Goal: Communication & Community: Answer question/provide support

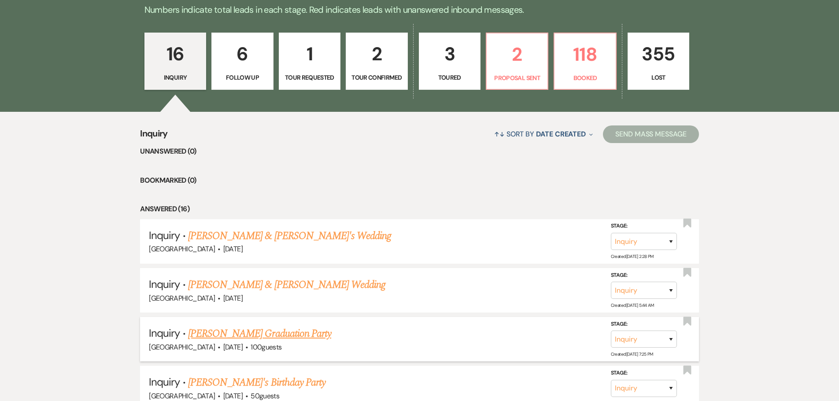
scroll to position [264, 0]
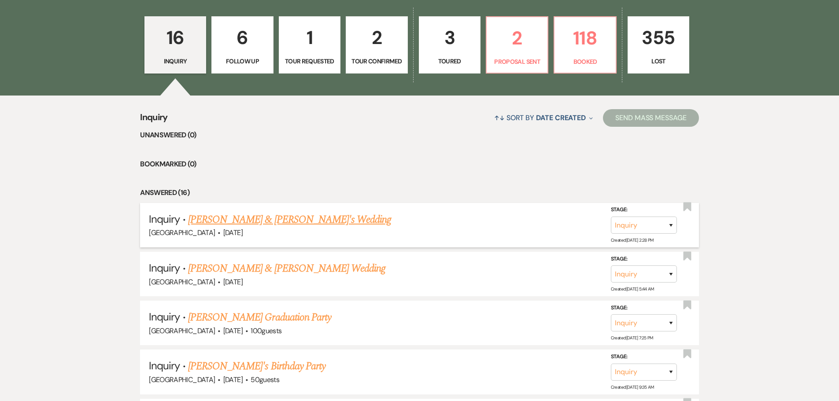
click at [227, 221] on link "[PERSON_NAME] & [PERSON_NAME]'s Wedding" at bounding box center [290, 220] width 204 height 16
select select "5"
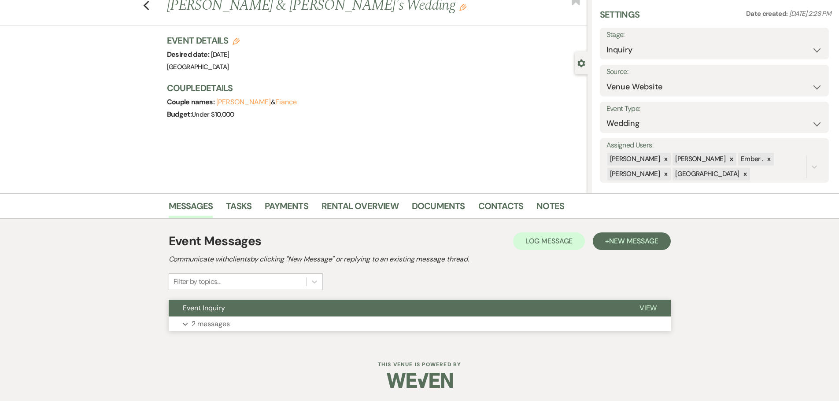
click at [206, 326] on p "2 messages" at bounding box center [211, 324] width 38 height 11
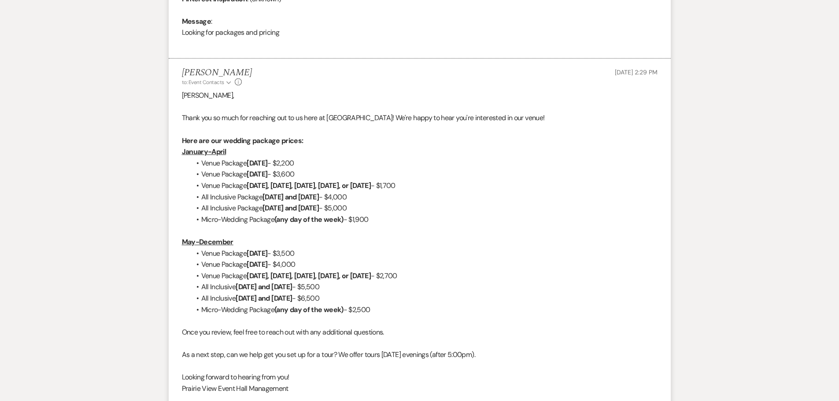
scroll to position [506, 0]
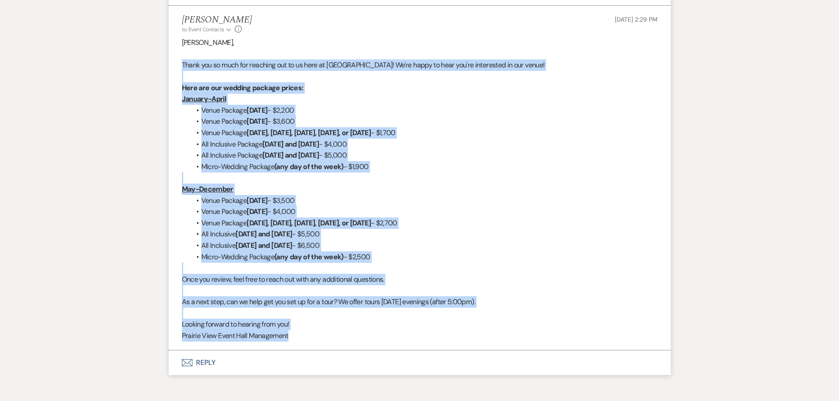
drag, startPoint x: 182, startPoint y: 63, endPoint x: 314, endPoint y: 336, distance: 302.9
click at [314, 336] on div "[PERSON_NAME], Thank you so much for reaching out to us here at [GEOGRAPHIC_DAT…" at bounding box center [420, 189] width 476 height 304
copy div "Lorem ips do sita con adipisci eli se do eius te Incidid Utla Etdol Magn! Al'en…"
